Goal: Find specific page/section: Find specific page/section

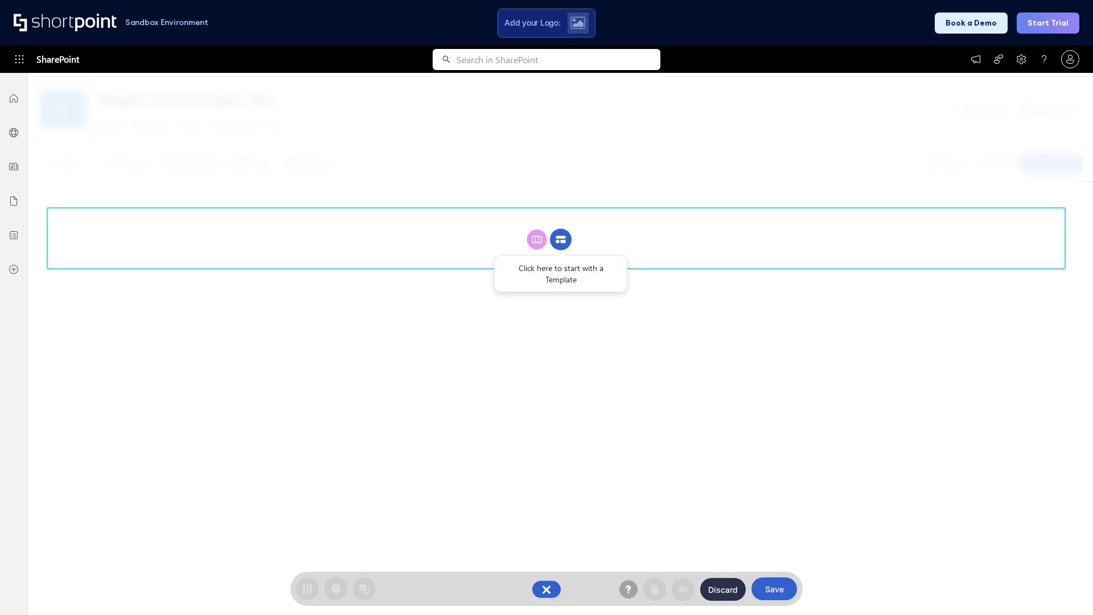
click at [561, 239] on circle at bounding box center [561, 240] width 22 height 22
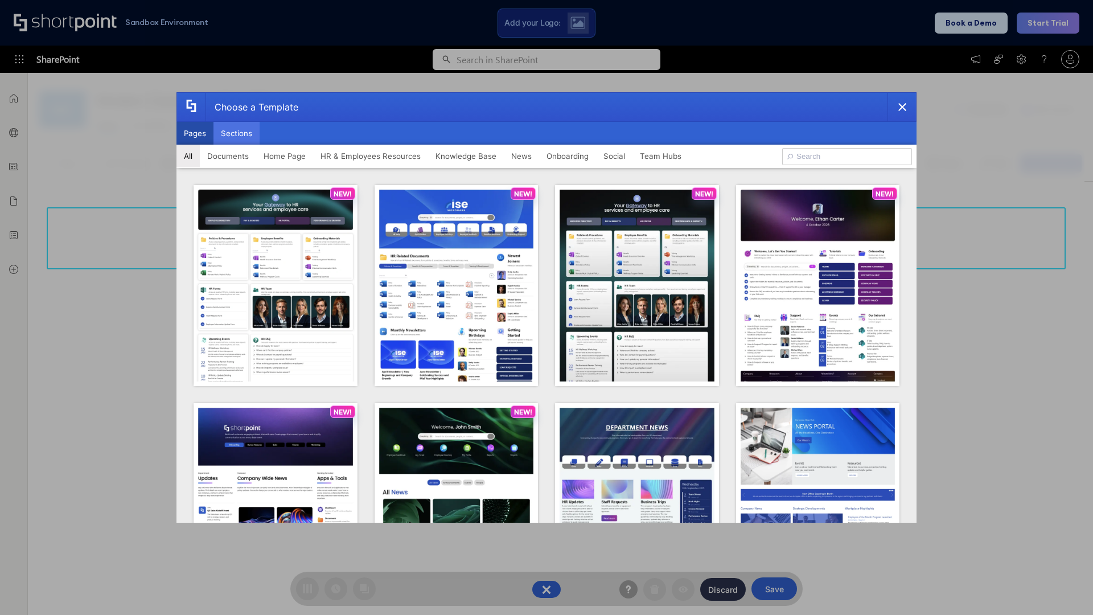
click at [236, 133] on button "Sections" at bounding box center [237, 133] width 46 height 23
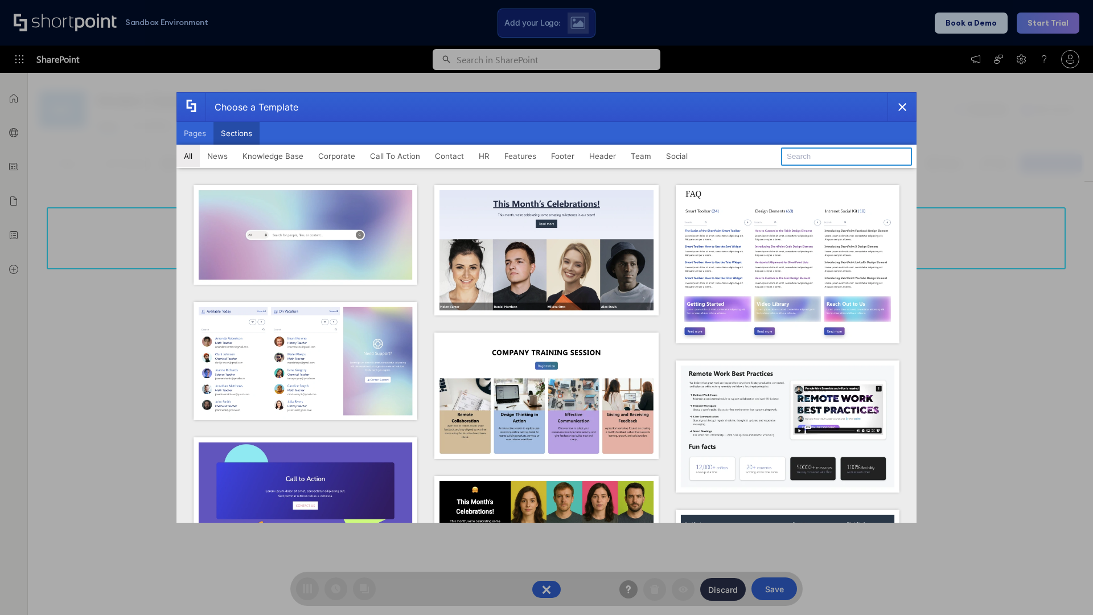
type input "Cards"
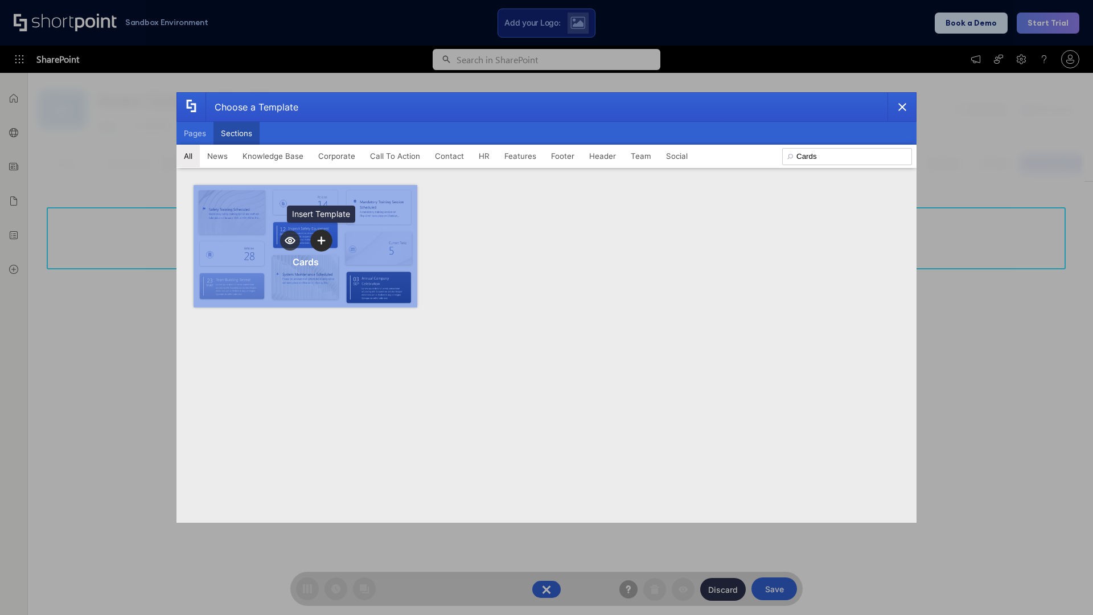
click at [321, 240] on icon "template selector" at bounding box center [321, 240] width 8 height 8
